Goal: Information Seeking & Learning: Learn about a topic

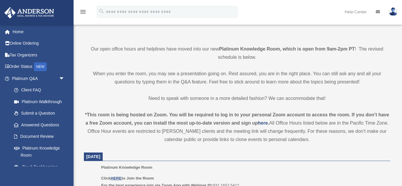
scroll to position [141, 0]
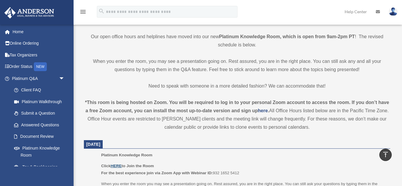
click at [120, 165] on u "HERE" at bounding box center [116, 166] width 11 height 4
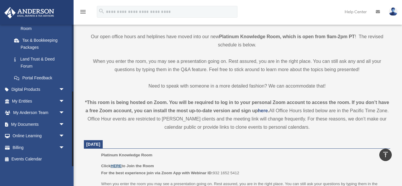
drag, startPoint x: 72, startPoint y: 147, endPoint x: 71, endPoint y: 158, distance: 10.6
click at [72, 158] on div at bounding box center [73, 95] width 2 height 142
click at [31, 124] on link "My Documents arrow_drop_down" at bounding box center [38, 125] width 69 height 12
click at [60, 125] on span "arrow_drop_down" at bounding box center [65, 125] width 12 height 12
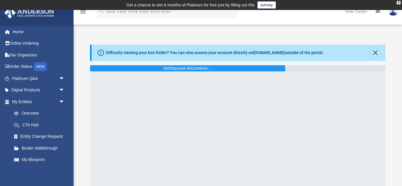
click at [377, 50] on button "Close" at bounding box center [375, 53] width 8 height 8
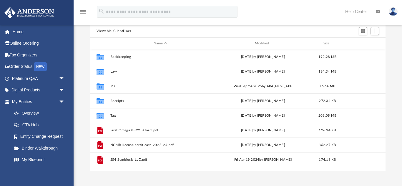
scroll to position [41, 0]
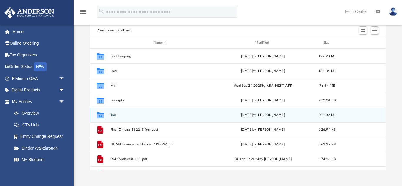
click at [111, 114] on button "Tax" at bounding box center [160, 115] width 100 height 4
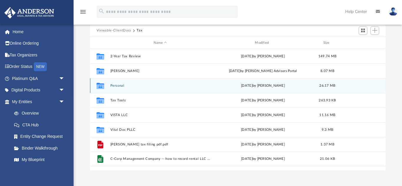
click at [117, 86] on button "Personal" at bounding box center [160, 86] width 100 height 4
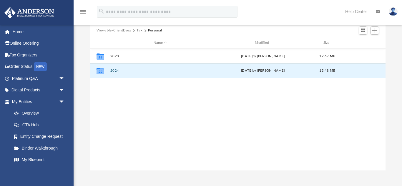
click at [115, 71] on button "2024" at bounding box center [160, 71] width 100 height 4
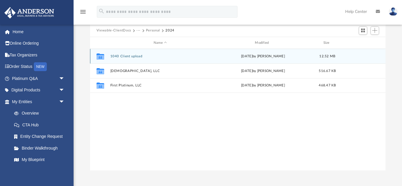
click at [119, 56] on button "1040 Client upload" at bounding box center [160, 56] width 100 height 4
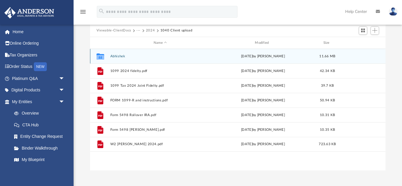
click at [113, 57] on button "Abhishek" at bounding box center [160, 56] width 100 height 4
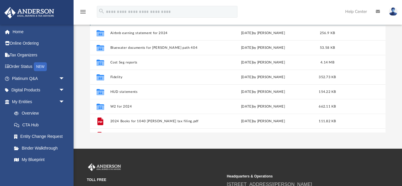
scroll to position [80, 0]
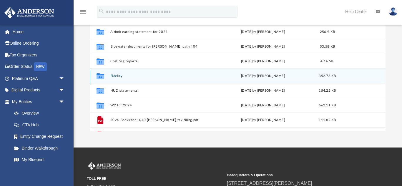
click at [299, 78] on div "[DATE] by [PERSON_NAME]" at bounding box center [263, 76] width 100 height 5
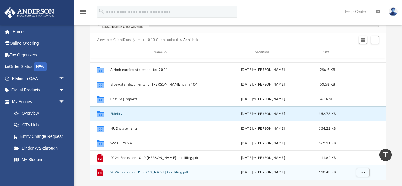
scroll to position [2, 0]
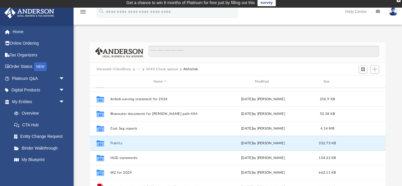
click at [137, 69] on button "···" at bounding box center [139, 69] width 4 height 5
click at [143, 80] on li "Tax" at bounding box center [147, 80] width 14 height 6
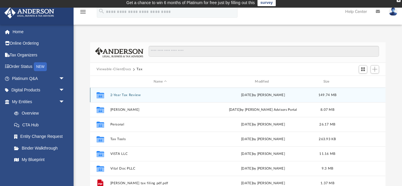
scroll to position [0, 0]
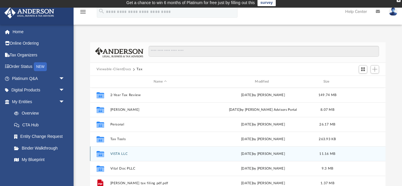
click at [119, 155] on button "VISTA LLC" at bounding box center [160, 154] width 100 height 4
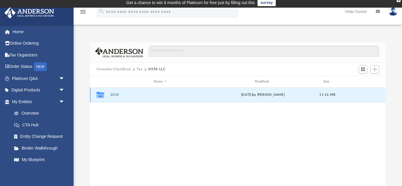
click at [114, 95] on button "2024" at bounding box center [160, 95] width 100 height 4
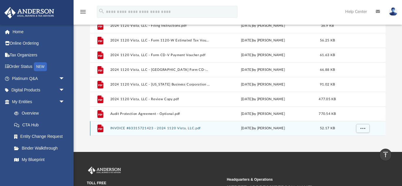
scroll to position [51, 0]
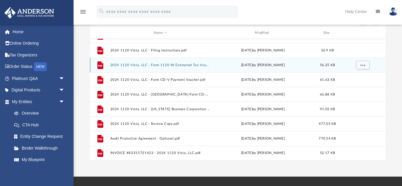
click at [219, 70] on div "File 2024 1120 Vista, LLC - Form 1120-W Estimated Tax Voucher.pdf [DATE] by [PE…" at bounding box center [237, 65] width 295 height 15
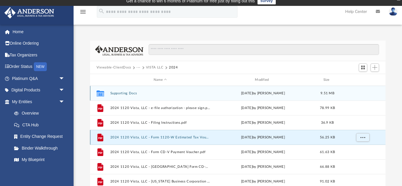
scroll to position [0, 0]
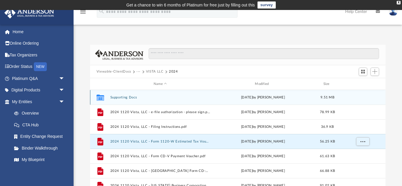
click at [114, 98] on button "Supporting Docs" at bounding box center [160, 98] width 100 height 4
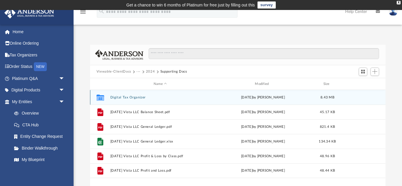
click at [114, 98] on button "Digital Tax Organizer" at bounding box center [160, 98] width 100 height 4
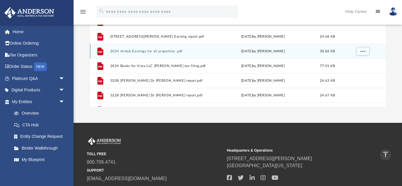
scroll to position [4, 0]
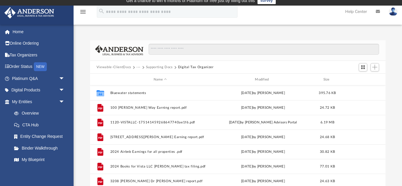
click at [158, 68] on button "Supporting Docs" at bounding box center [159, 67] width 27 height 5
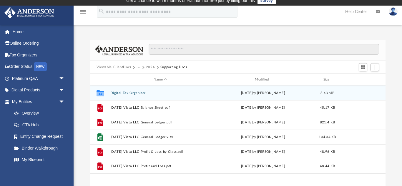
click at [133, 94] on button "Digital Tax Organizer" at bounding box center [160, 93] width 100 height 4
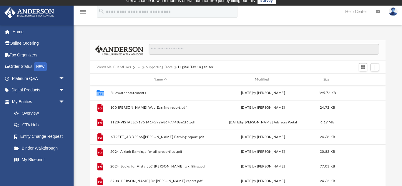
click at [156, 69] on button "Supporting Docs" at bounding box center [159, 67] width 27 height 5
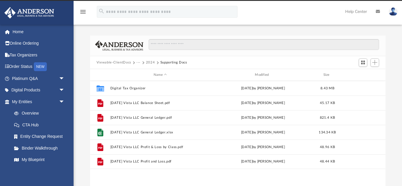
scroll to position [0, 0]
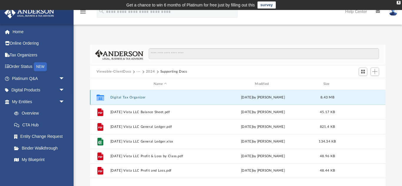
click at [130, 97] on button "Digital Tax Organizer" at bounding box center [160, 98] width 100 height 4
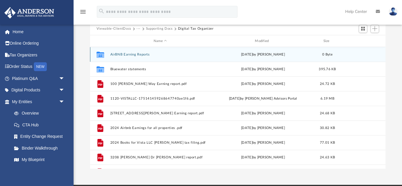
scroll to position [44, 0]
